Goal: Information Seeking & Learning: Find specific page/section

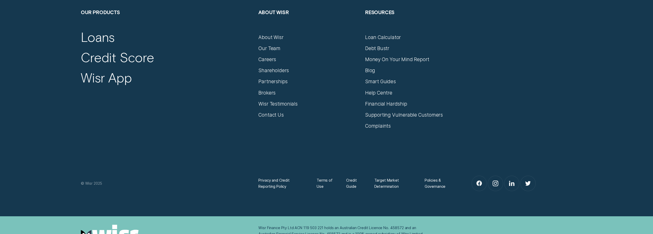
scroll to position [2851, 0]
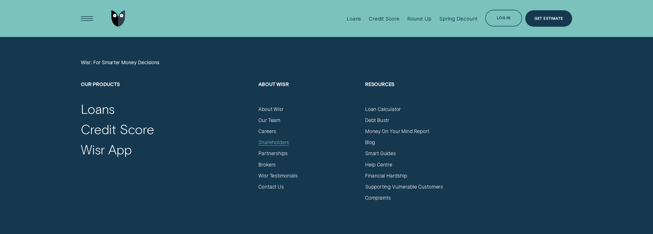
click at [270, 142] on div "Shareholders" at bounding box center [273, 142] width 31 height 6
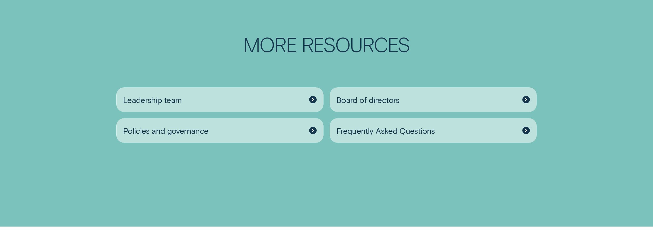
scroll to position [949, 0]
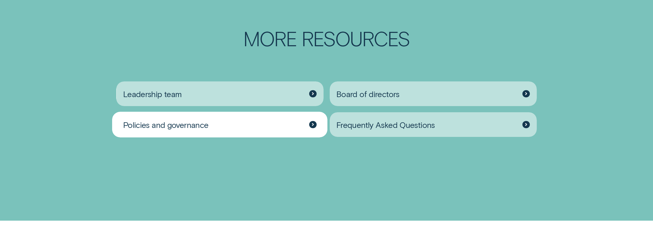
click at [207, 120] on span "Policies and governance" at bounding box center [165, 125] width 85 height 10
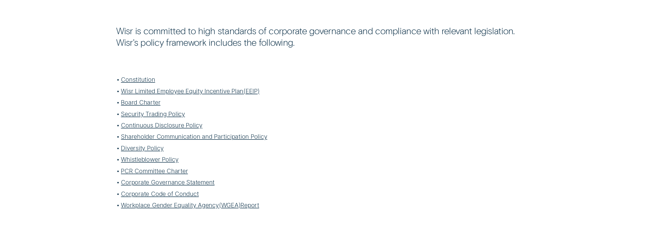
scroll to position [231, 0]
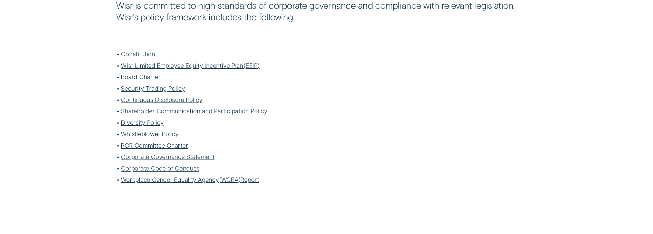
click at [144, 88] on link "Security Trading Policy" at bounding box center [153, 88] width 64 height 7
